Goal: Task Accomplishment & Management: Manage account settings

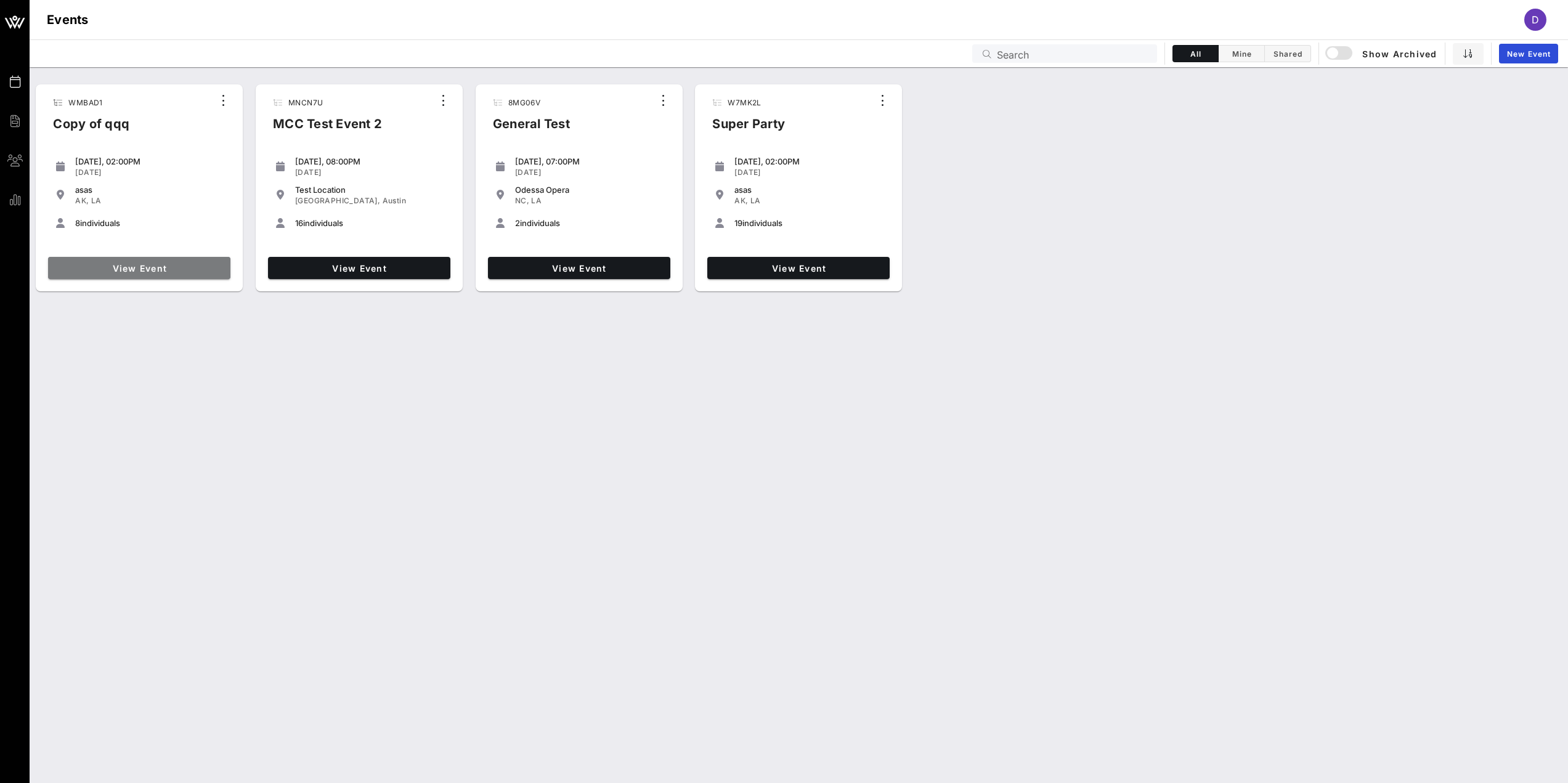
click at [193, 265] on span "View Event" at bounding box center [139, 268] width 172 height 11
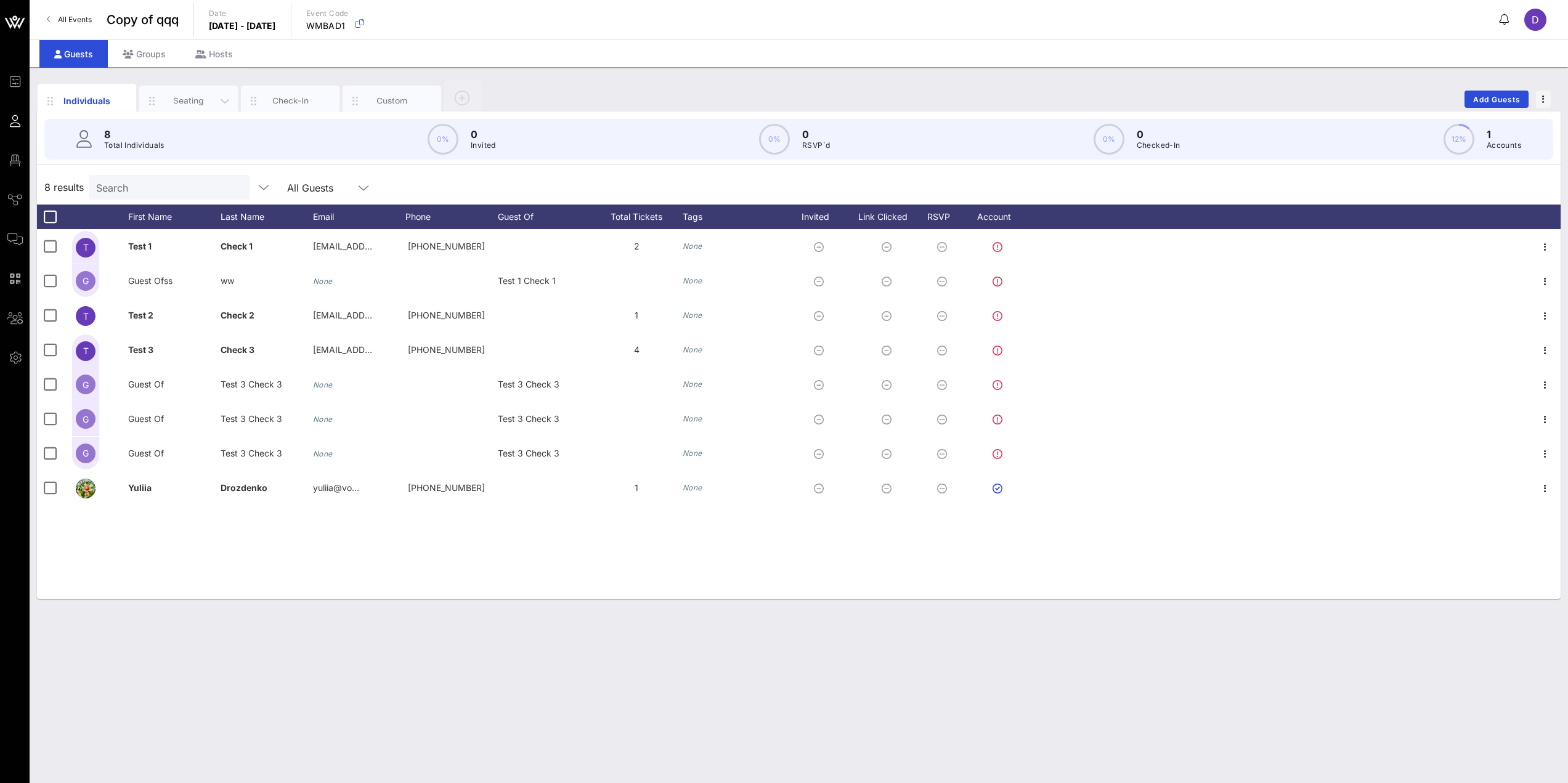
click at [206, 92] on div "Seating" at bounding box center [189, 101] width 99 height 31
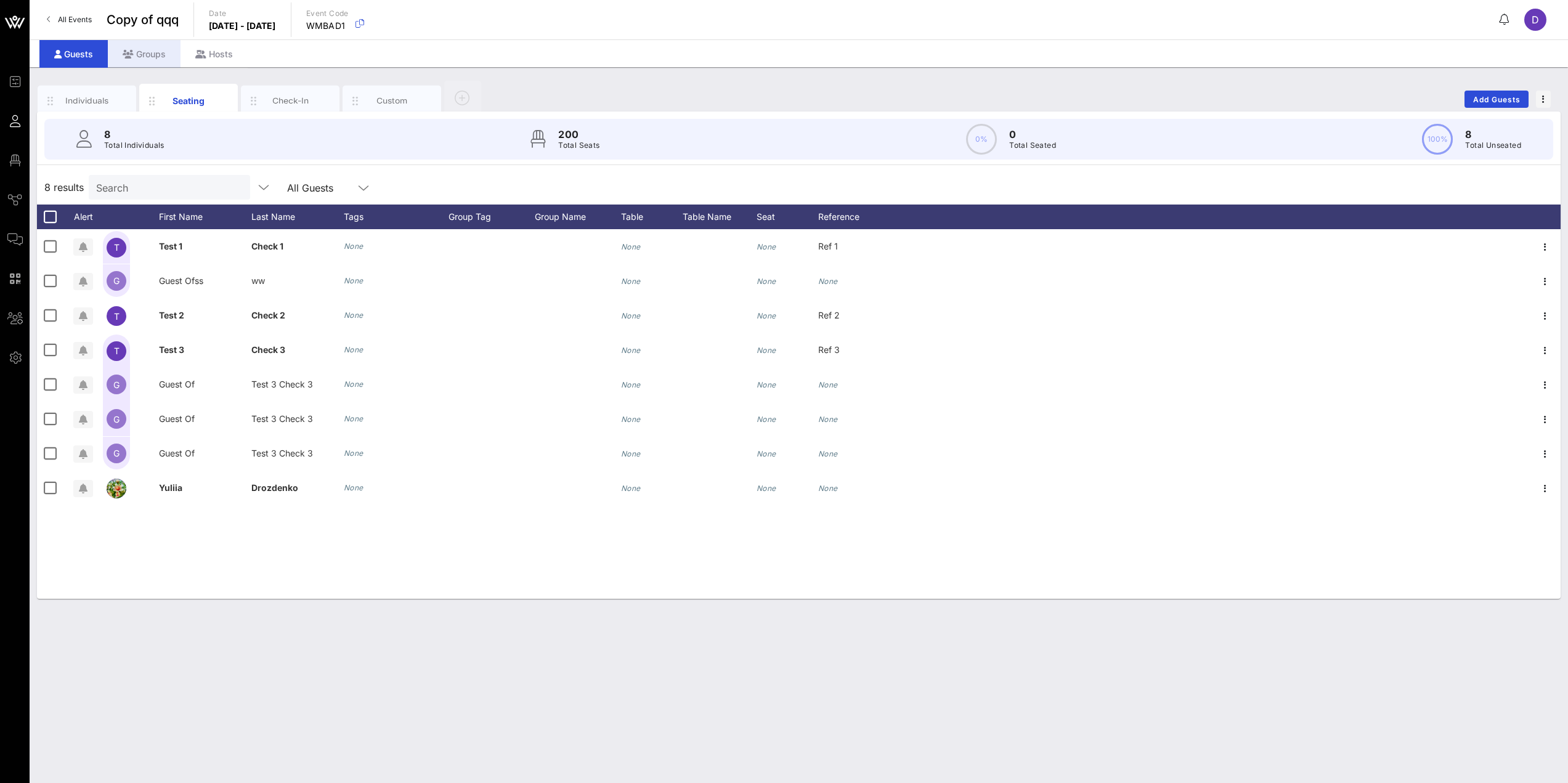
click at [140, 53] on div "Groups" at bounding box center [144, 54] width 73 height 28
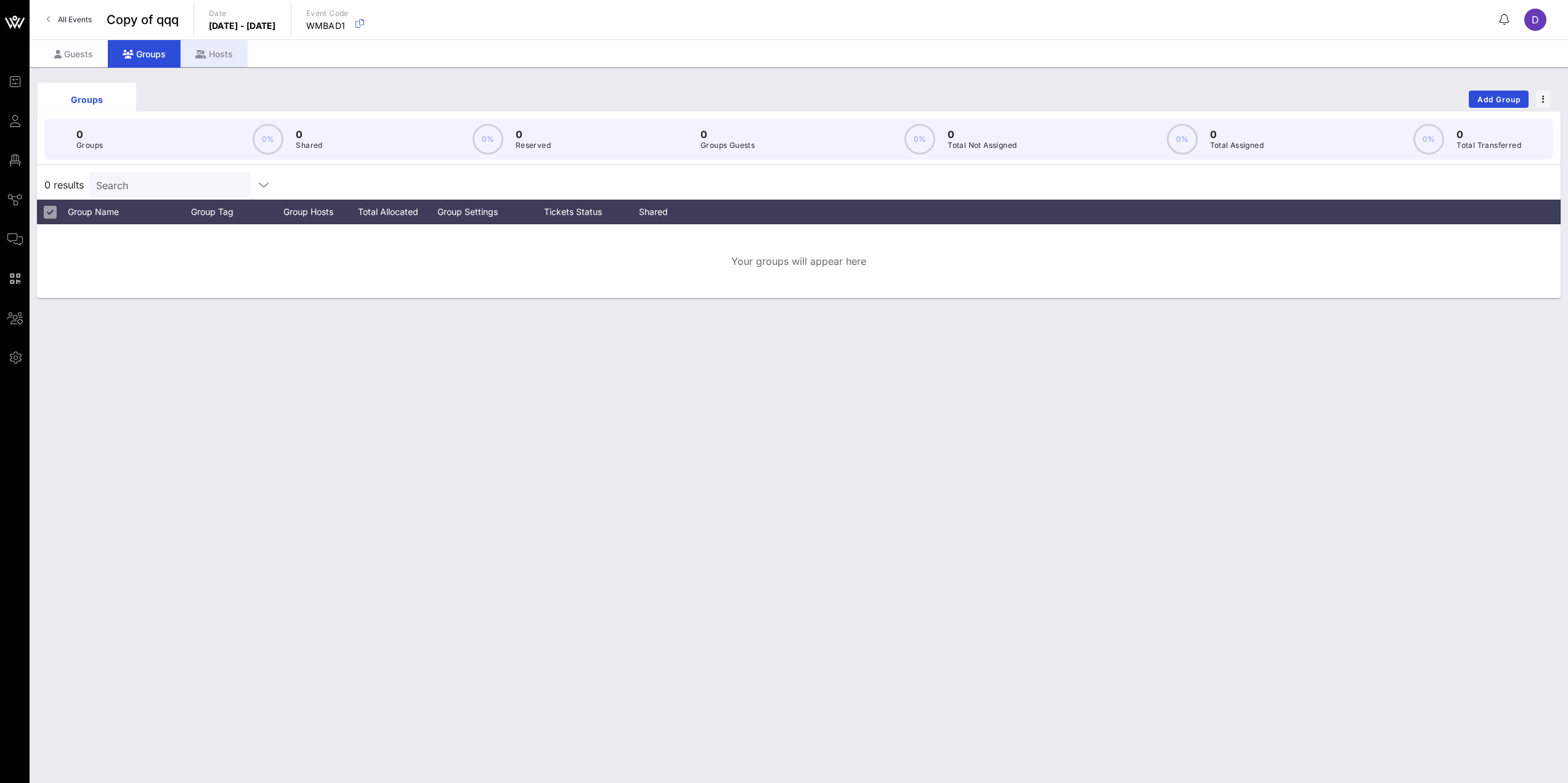
click at [218, 51] on div "Hosts" at bounding box center [214, 54] width 67 height 28
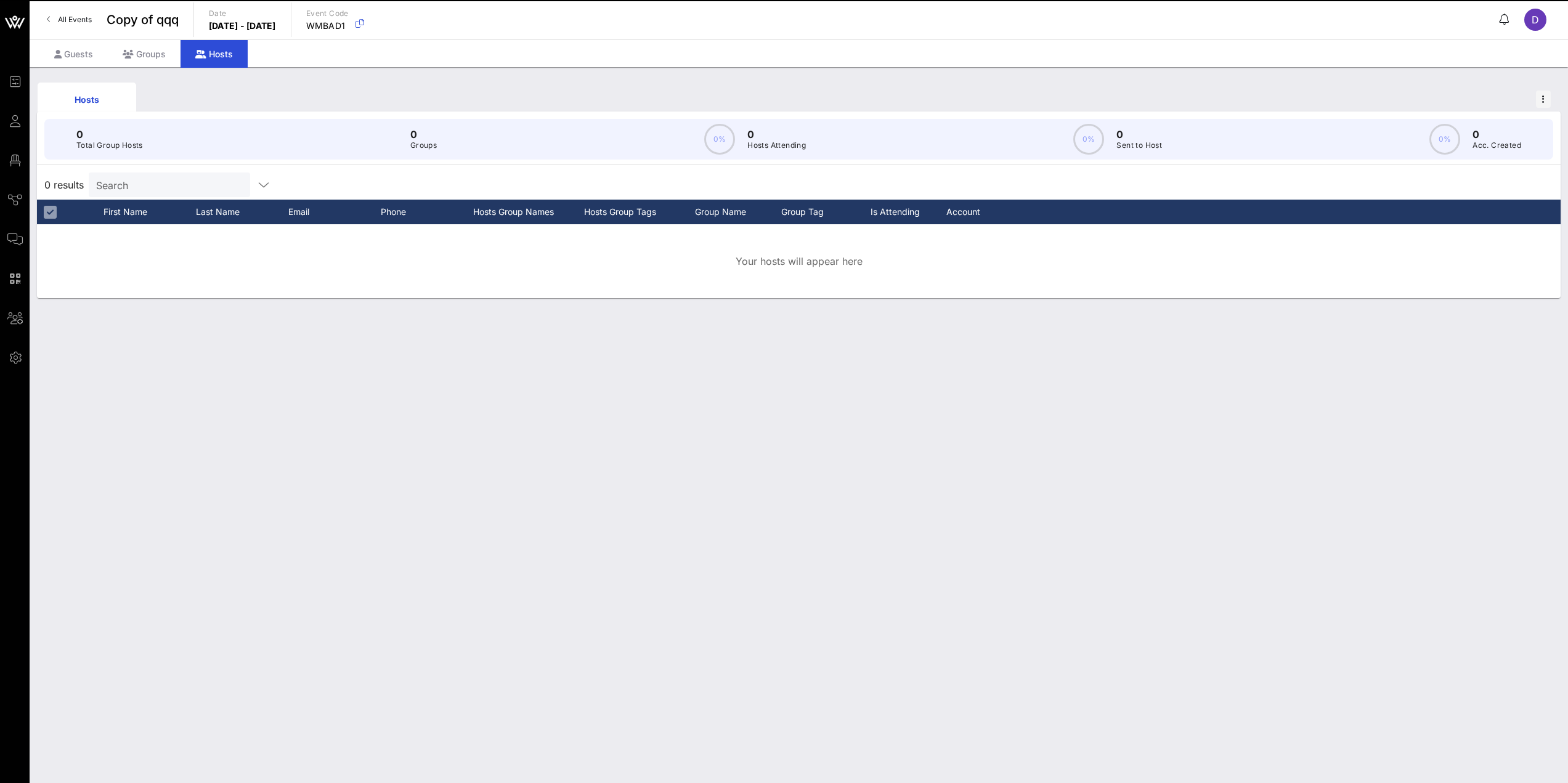
click at [79, 23] on span "All Events" at bounding box center [75, 19] width 34 height 9
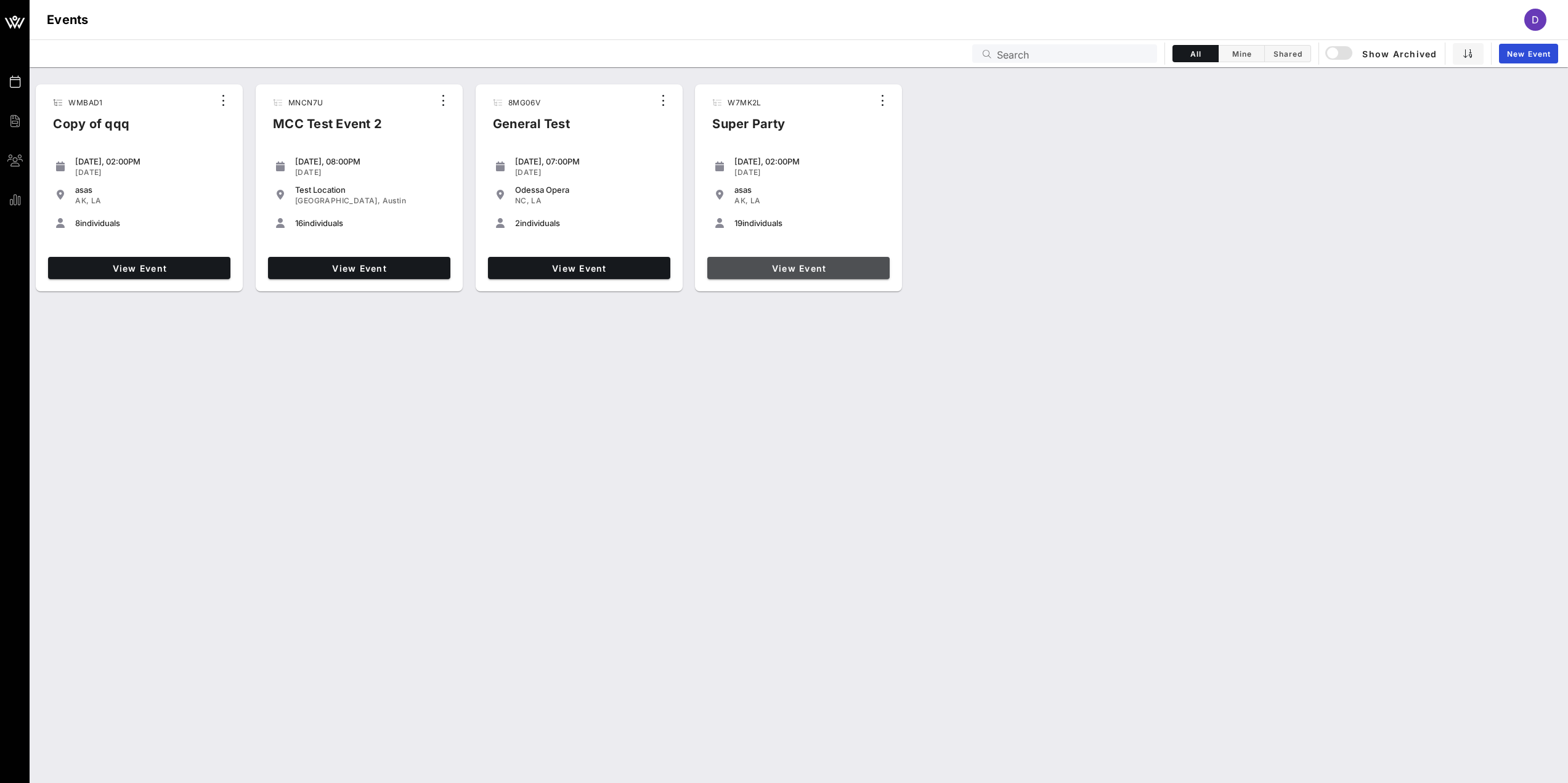
click at [791, 270] on span "View Event" at bounding box center [798, 268] width 172 height 11
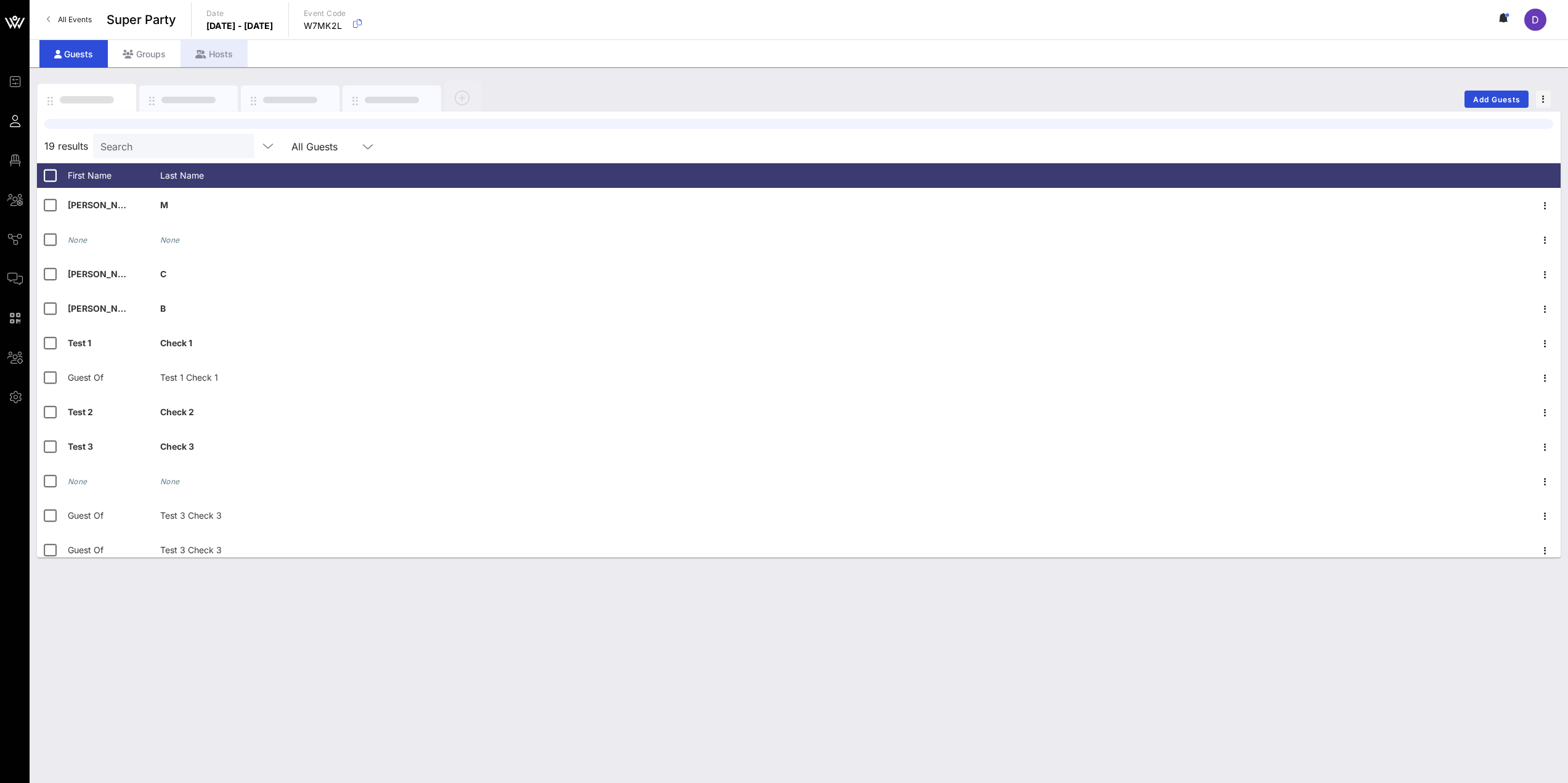
click at [198, 62] on div "Hosts" at bounding box center [214, 54] width 67 height 28
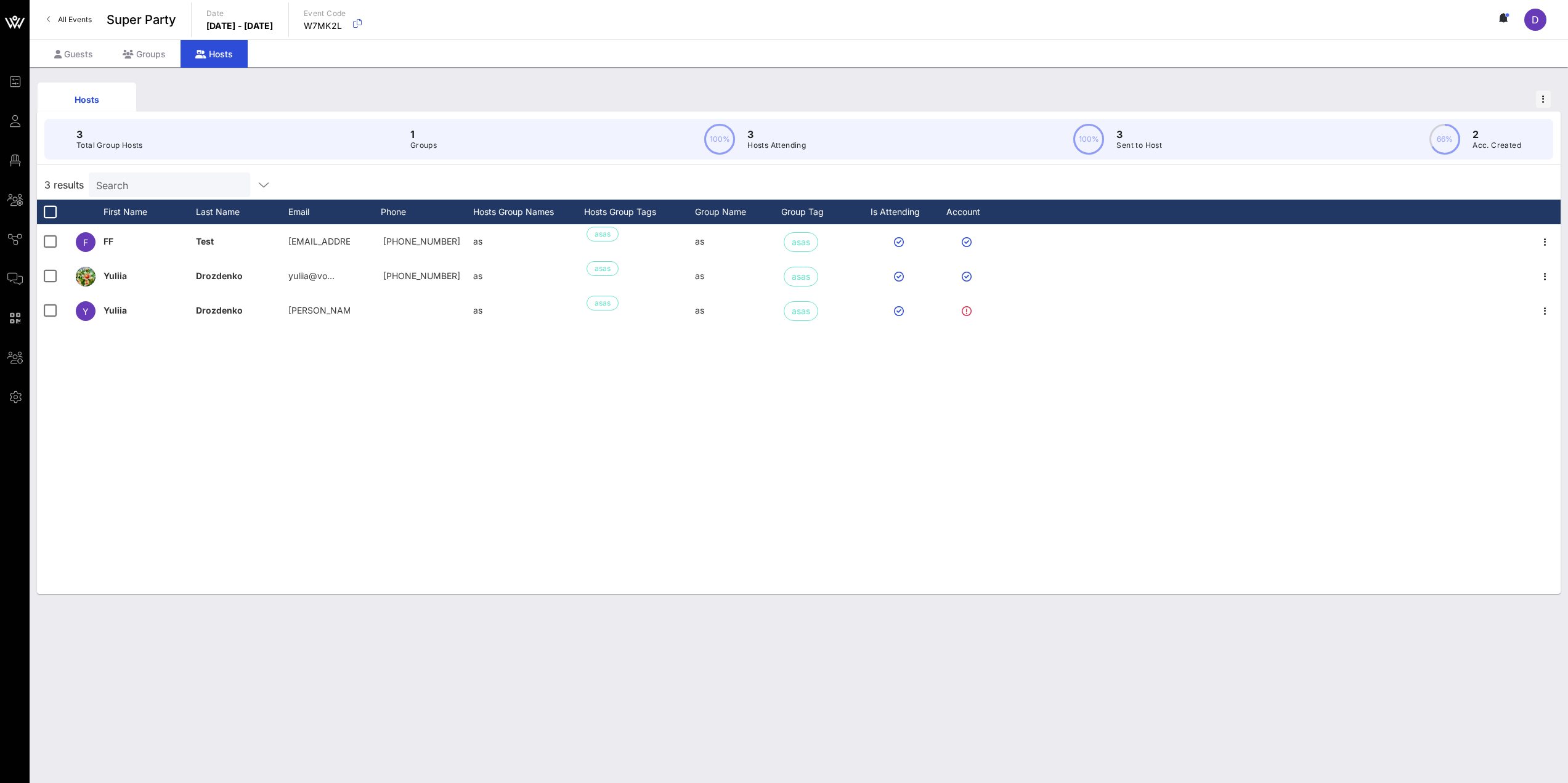
click at [274, 522] on div "F FF Test [EMAIL_ADDRESS][DOMAIN_NAME] [PHONE_NUMBER] as asas as asas [GEOGRAPH…" at bounding box center [798, 408] width 1523 height 370
click at [67, 57] on div "Guests" at bounding box center [73, 54] width 69 height 28
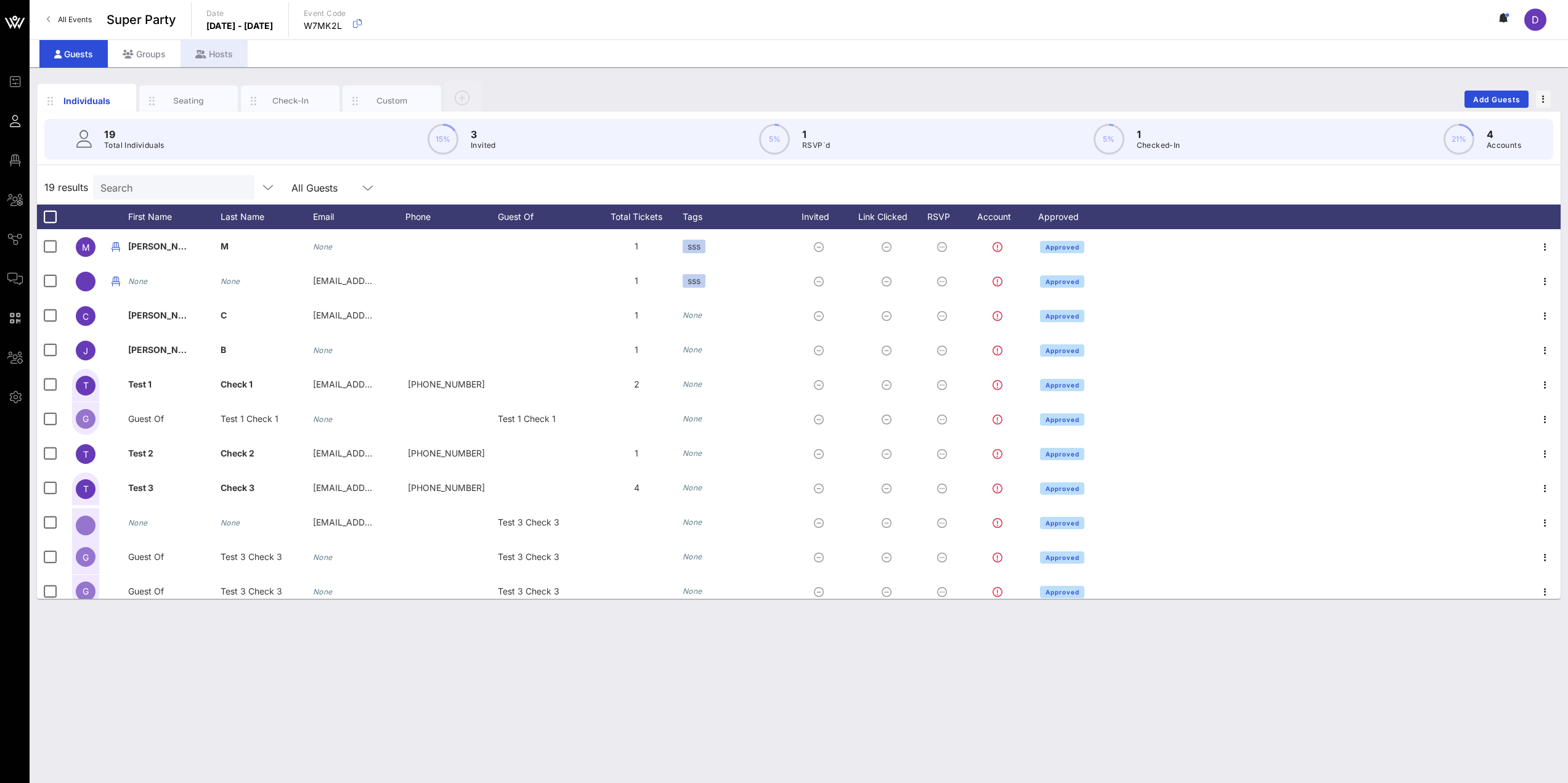
click at [213, 56] on div "Hosts" at bounding box center [214, 54] width 67 height 28
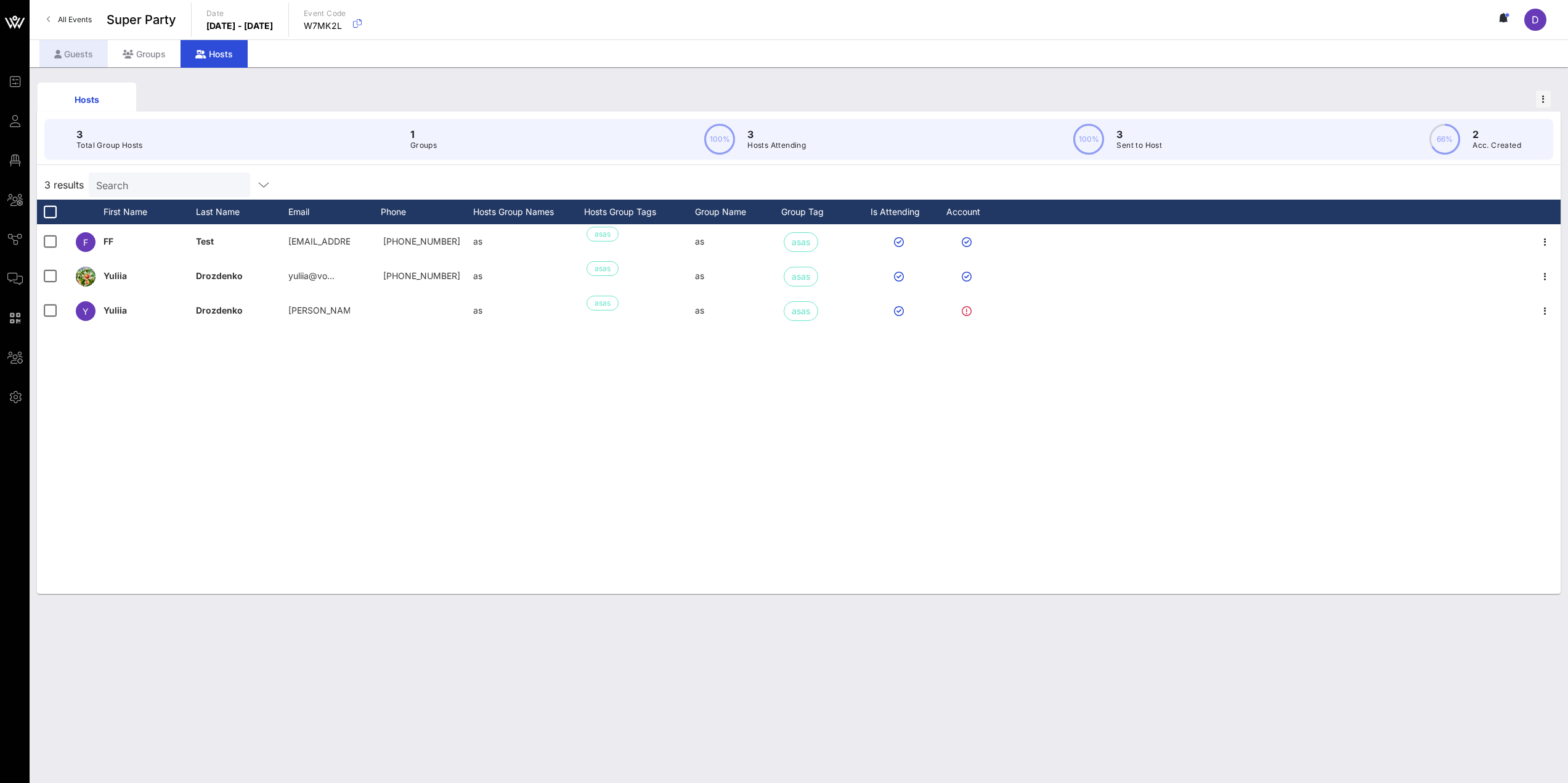
click at [70, 52] on div "Guests" at bounding box center [73, 54] width 69 height 28
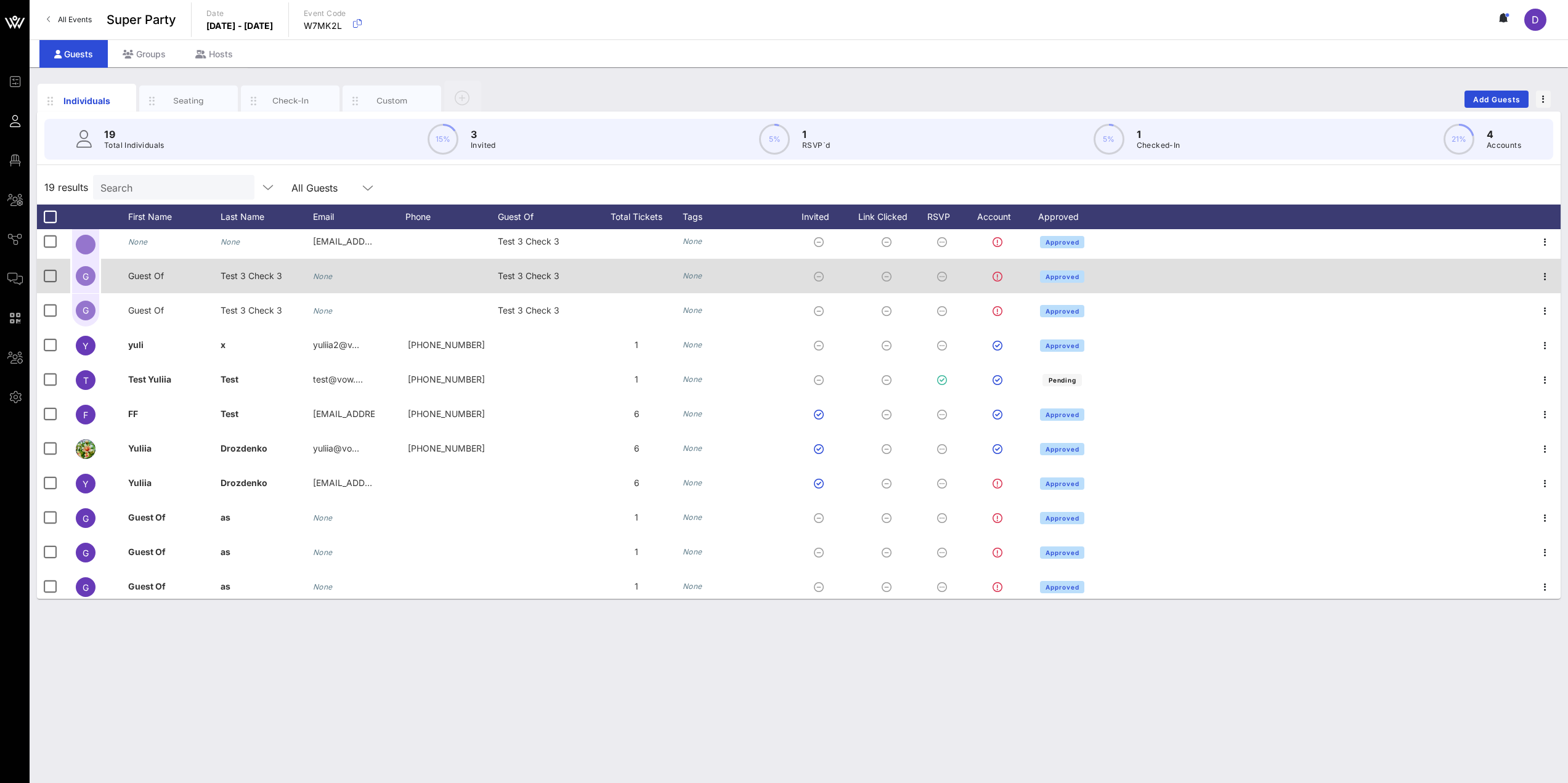
scroll to position [286, 0]
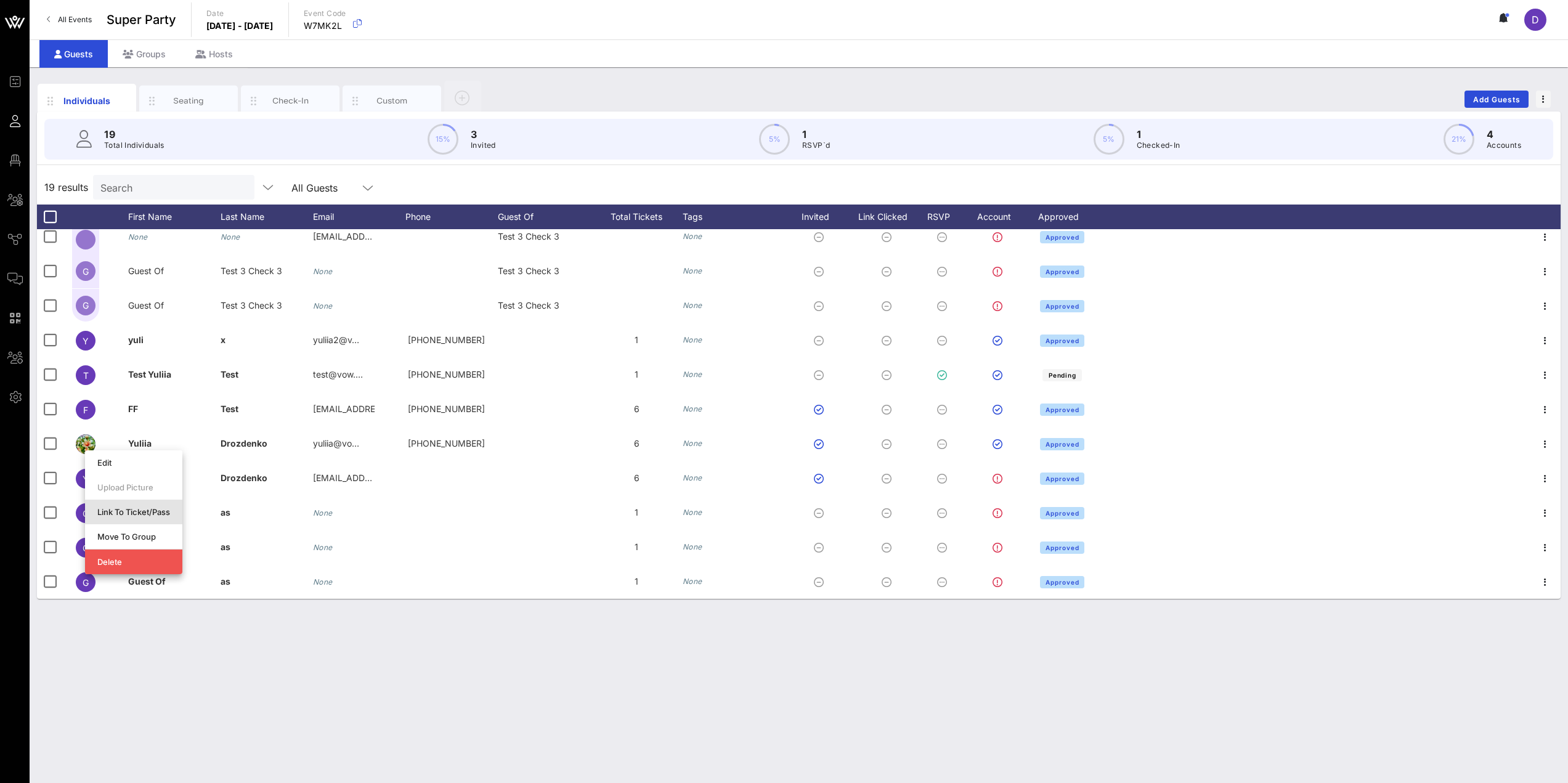
click at [123, 514] on div "Link To Ticket/Pass" at bounding box center [134, 512] width 73 height 10
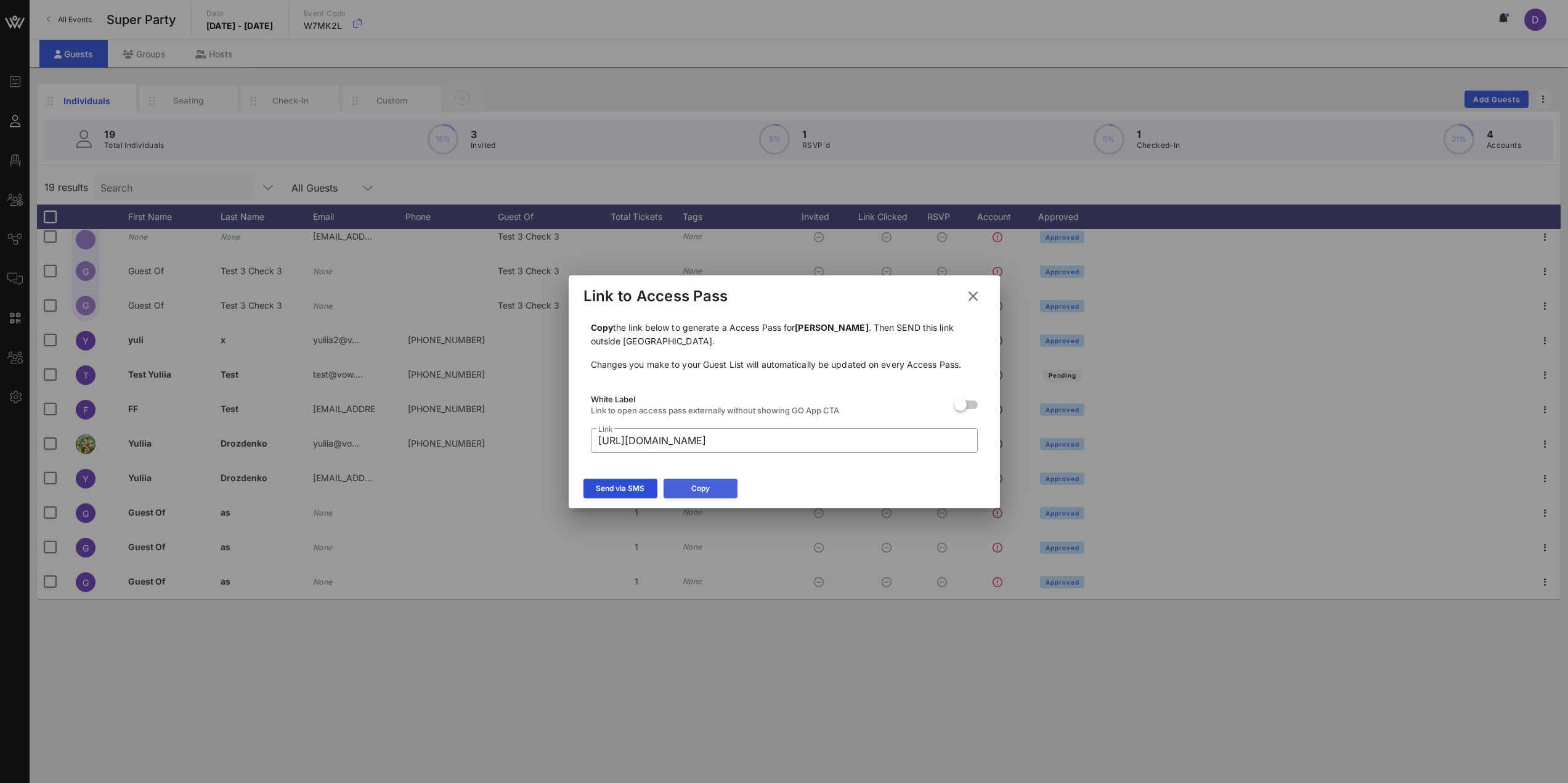
click at [688, 491] on button "Copy" at bounding box center [700, 489] width 74 height 20
click at [979, 297] on icon at bounding box center [972, 295] width 22 height 22
